Goal: Check status: Check status

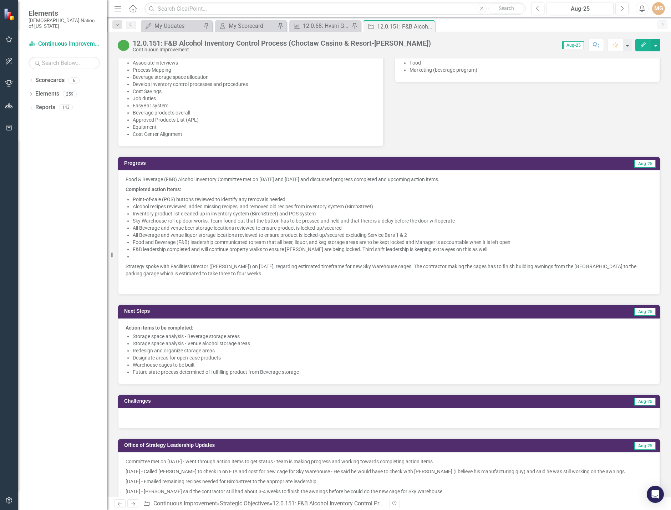
scroll to position [464, 0]
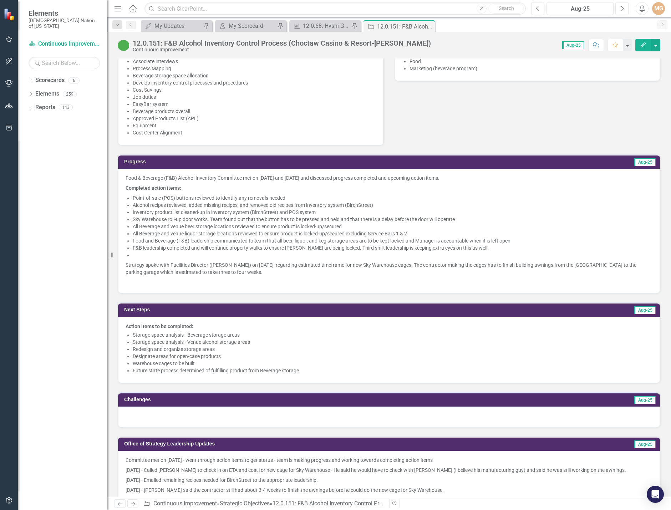
click at [623, 9] on icon "Next" at bounding box center [622, 8] width 4 height 6
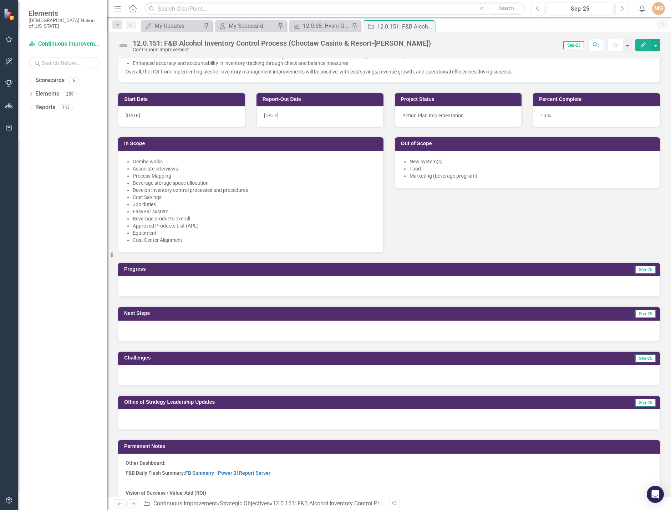
scroll to position [357, 0]
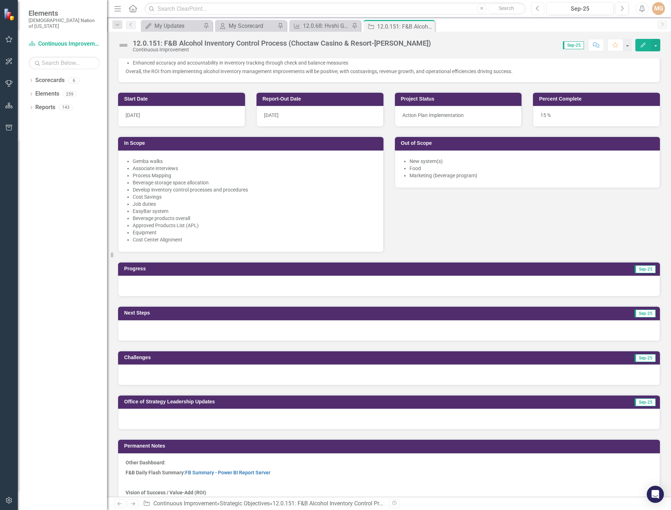
click at [539, 7] on icon "Previous" at bounding box center [538, 8] width 4 height 6
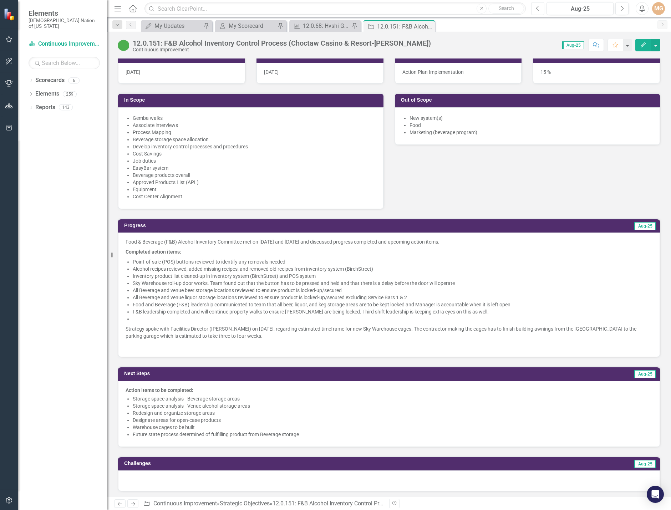
scroll to position [428, 0]
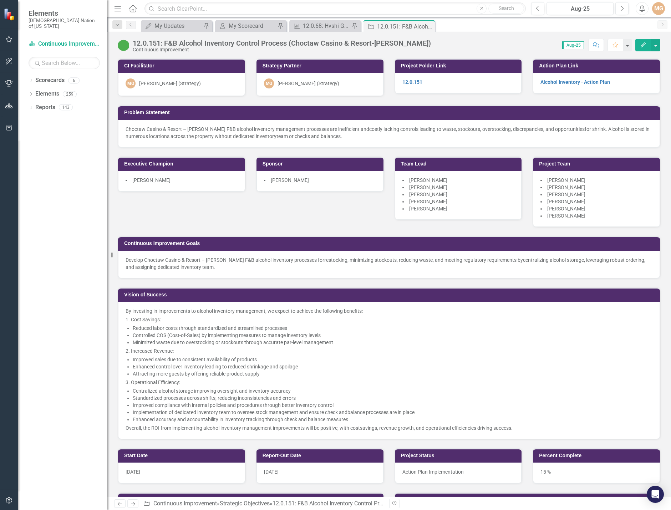
scroll to position [428, 0]
